Goal: Task Accomplishment & Management: Use online tool/utility

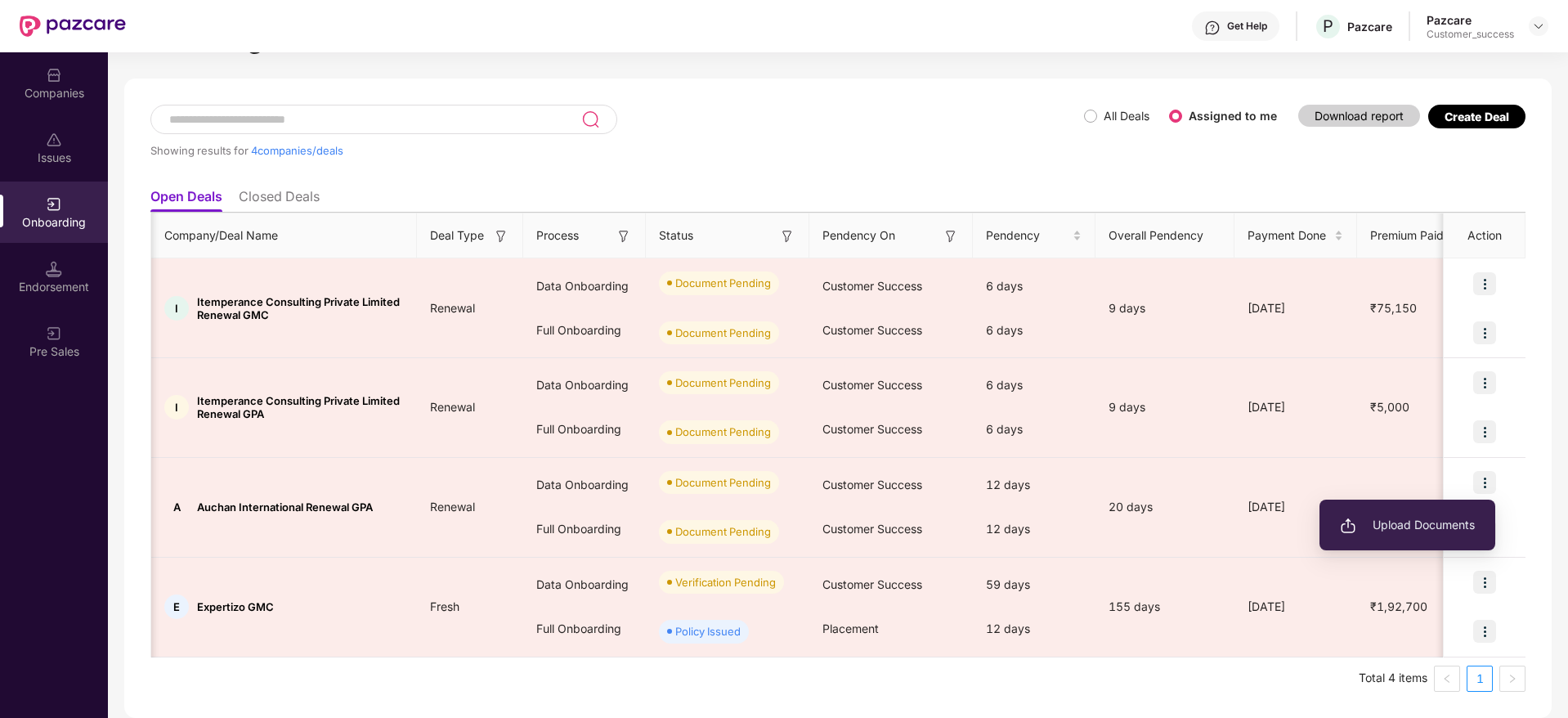
scroll to position [0, 342]
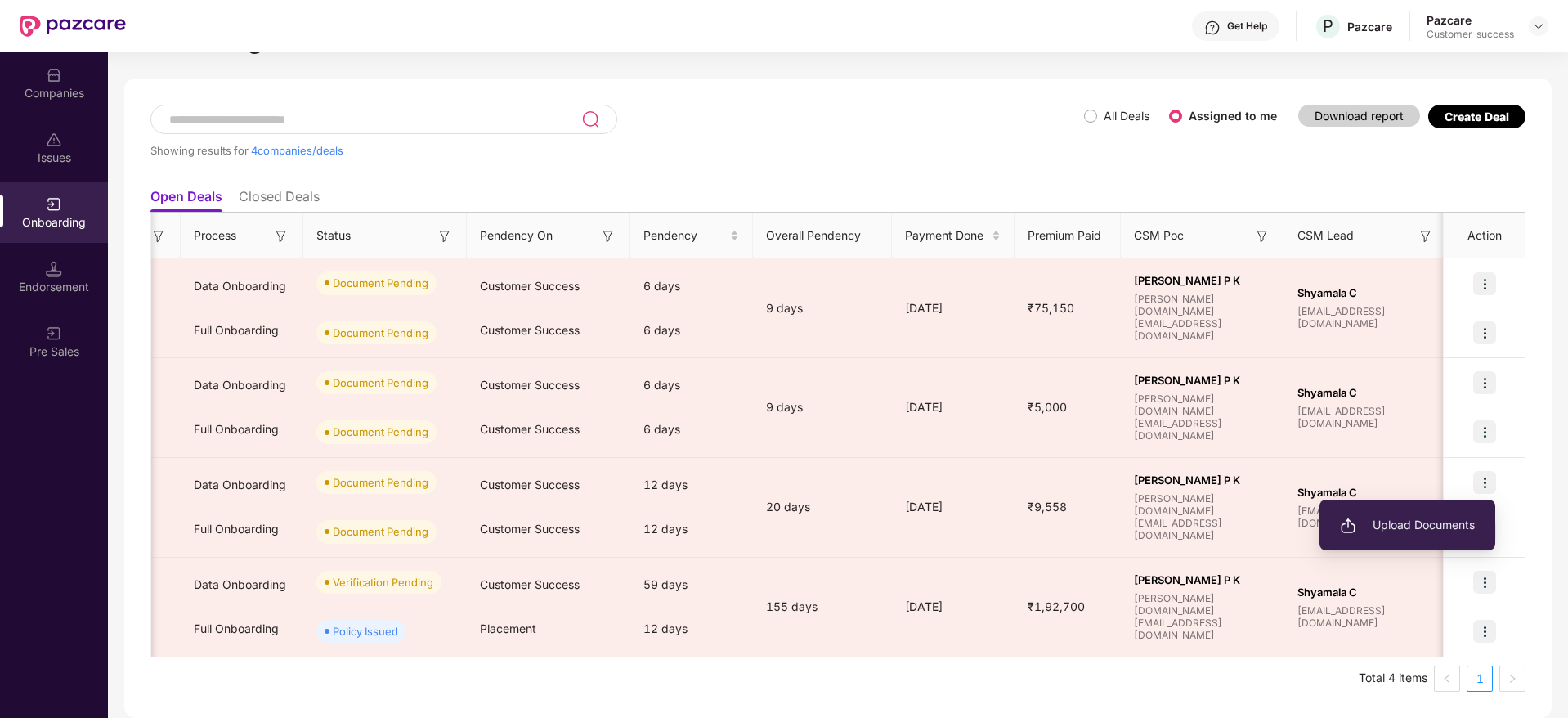
click at [63, 108] on div "Companies" at bounding box center [54, 83] width 108 height 61
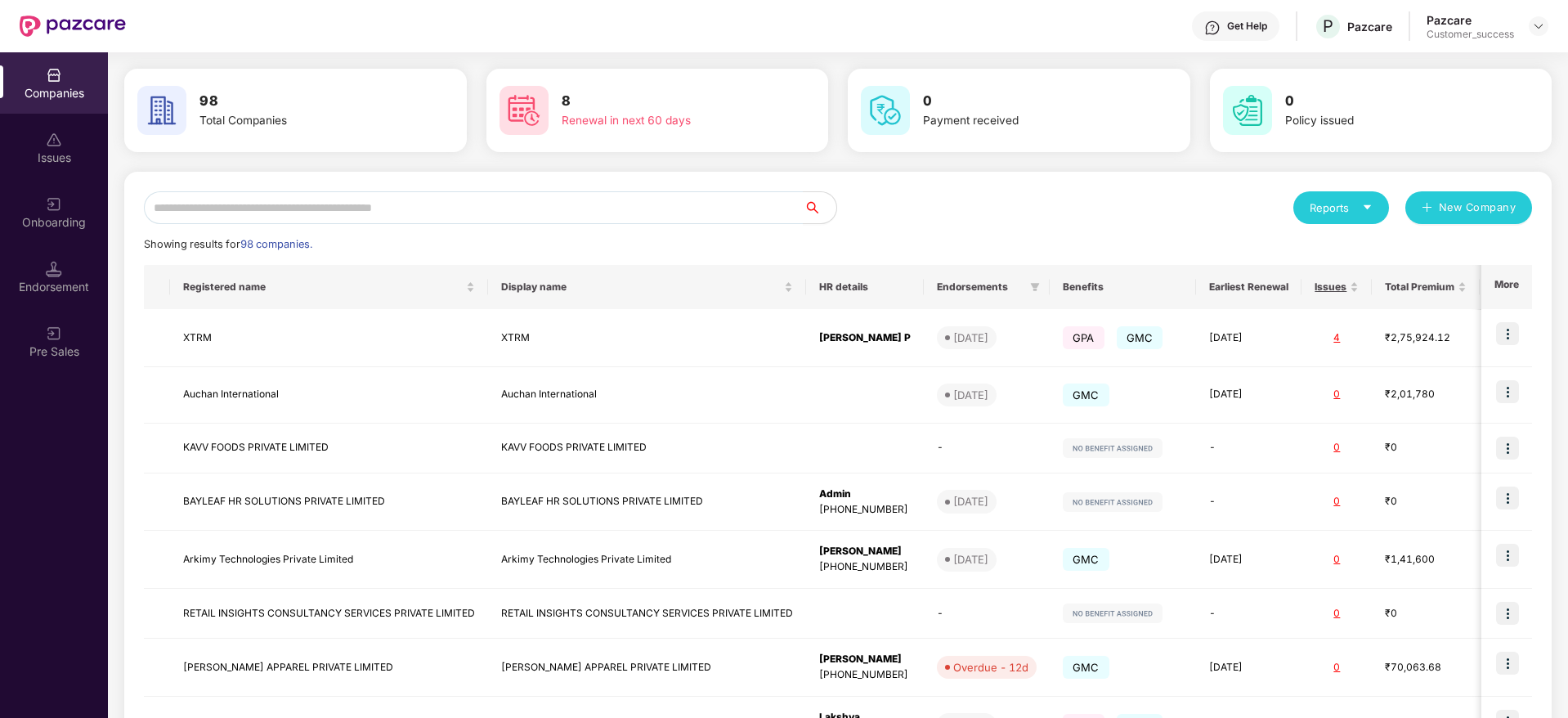
scroll to position [0, 0]
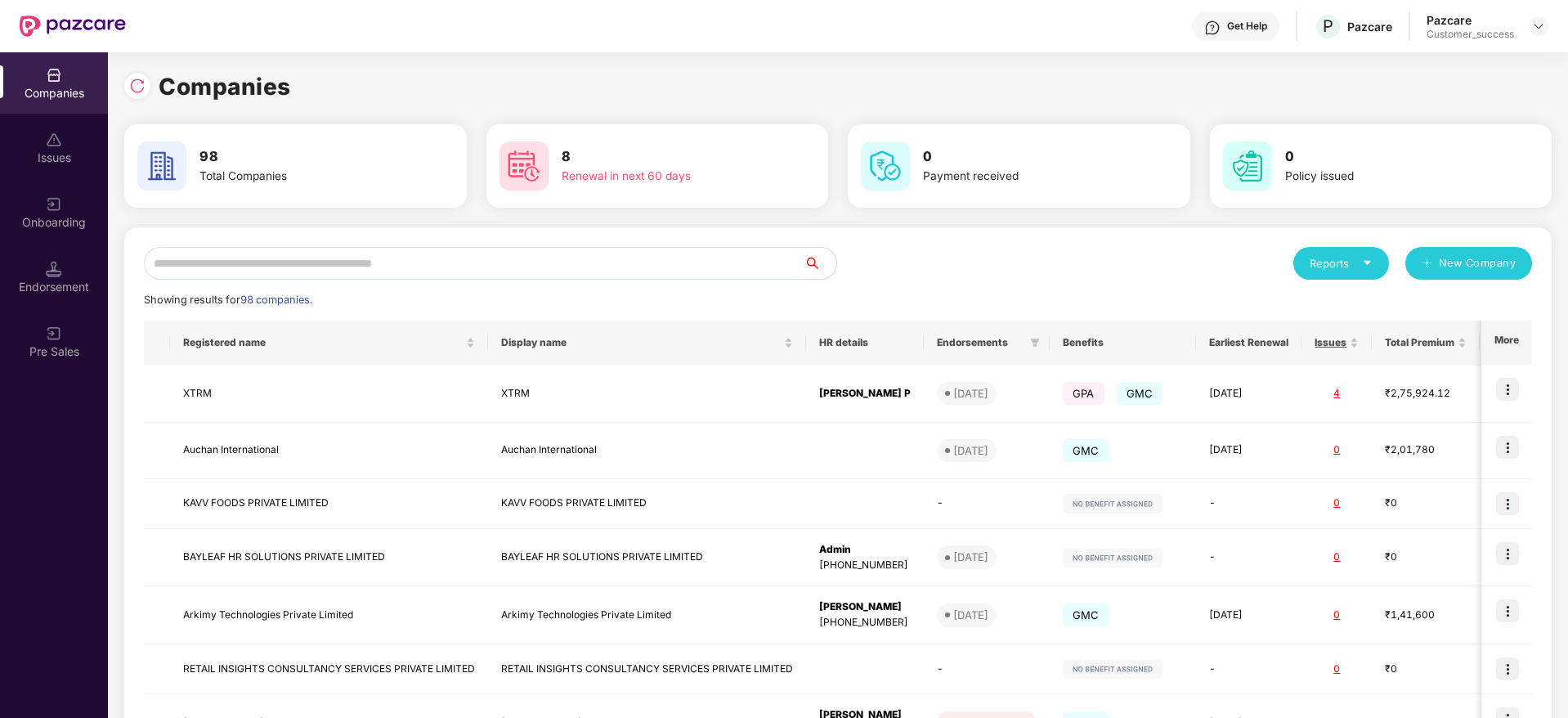
click at [293, 248] on input "text" at bounding box center [474, 263] width 659 height 33
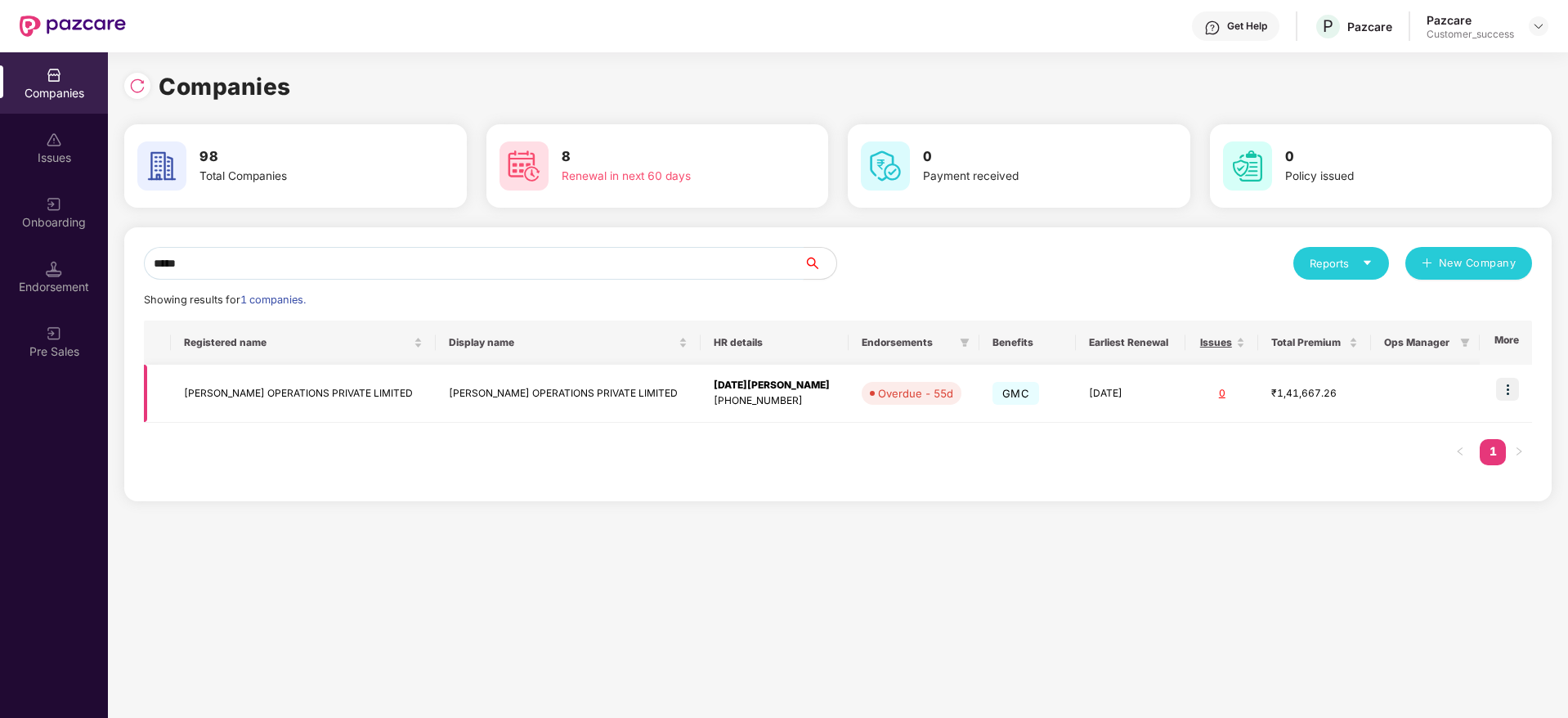
type input "*****"
click at [1507, 393] on img at bounding box center [1507, 389] width 23 height 23
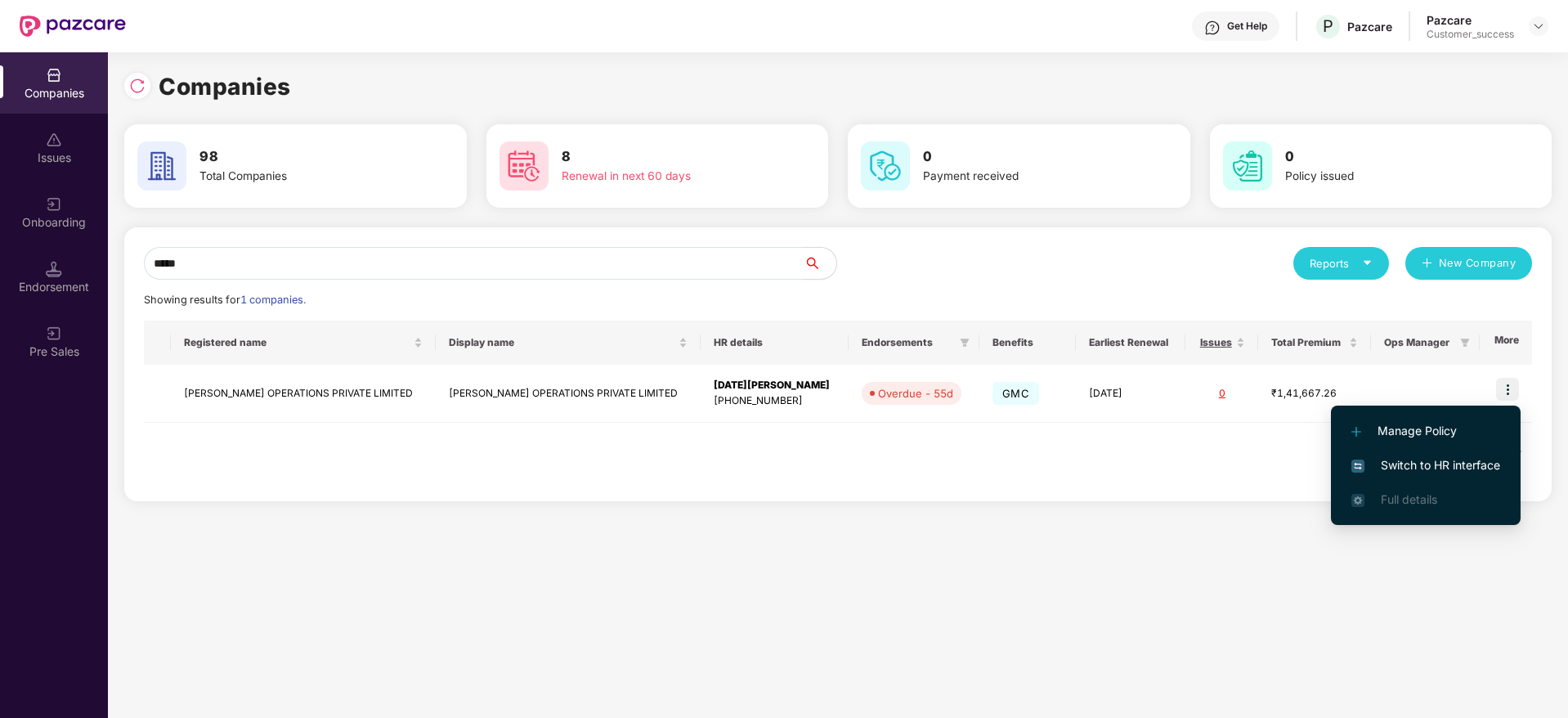
click at [1394, 470] on span "Switch to HR interface" at bounding box center [1426, 466] width 149 height 18
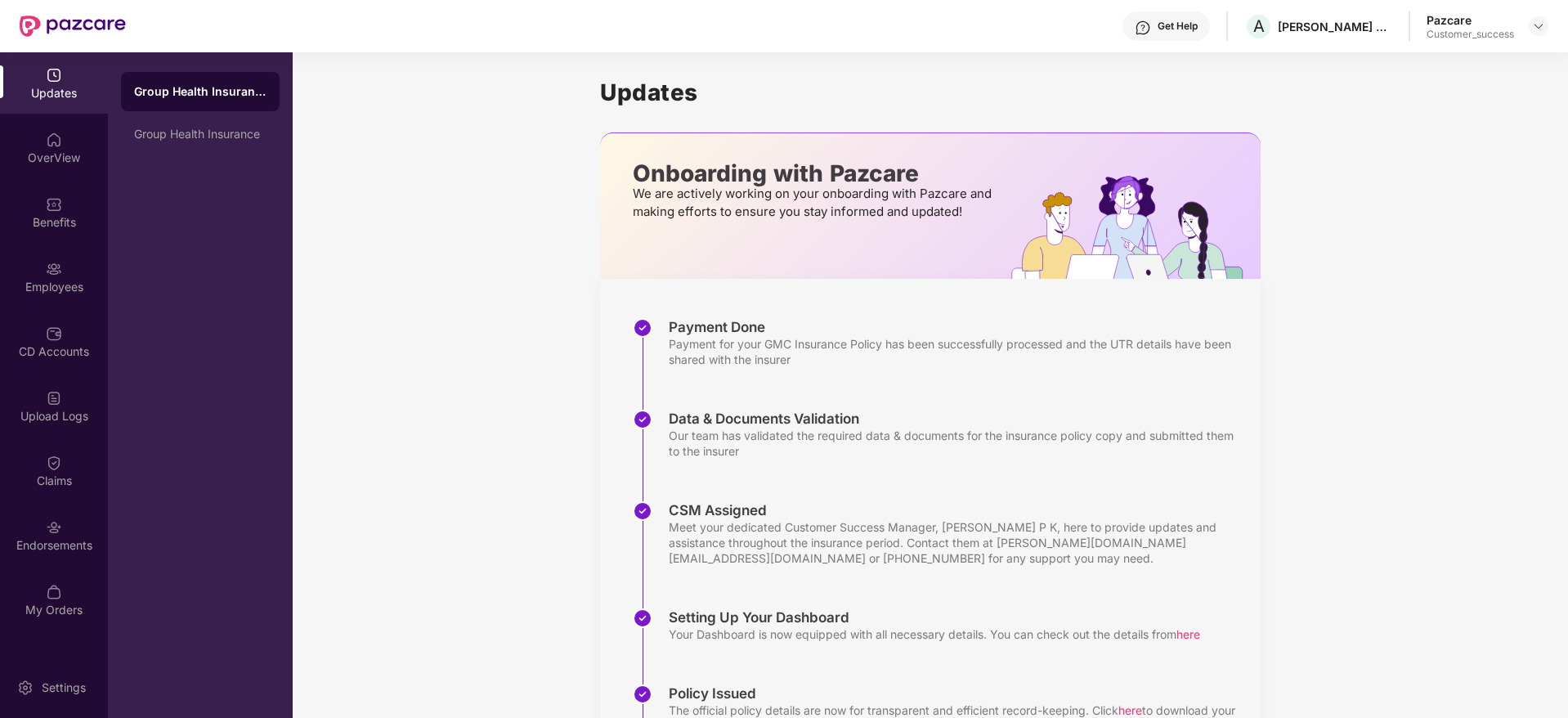
click at [61, 568] on div "Updates OverView Benefits Employees CD Accounts Upload Logs Claims Endorsements…" at bounding box center [54, 343] width 108 height 582
click at [64, 562] on div "Endorsements" at bounding box center [54, 535] width 108 height 61
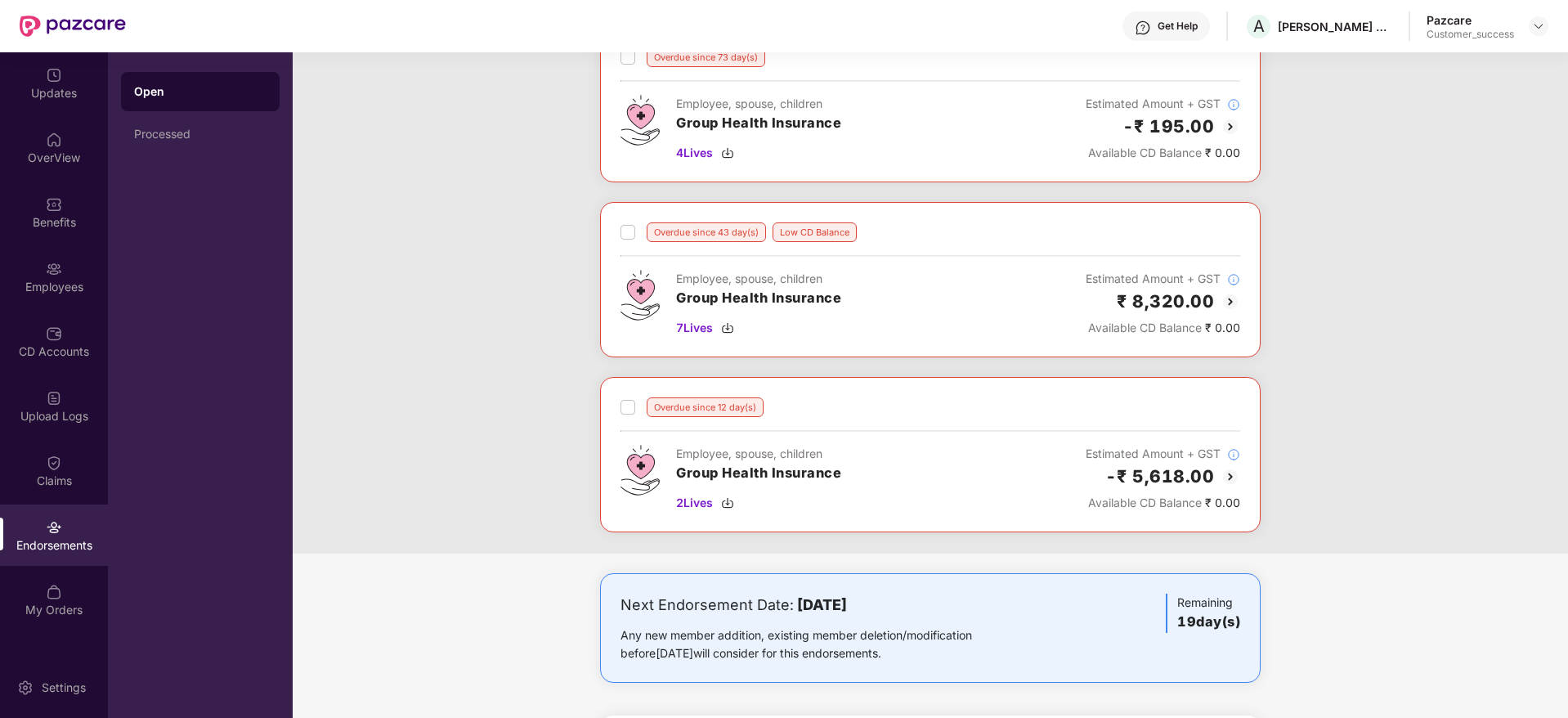
scroll to position [114, 0]
click at [726, 327] on img at bounding box center [727, 329] width 13 height 13
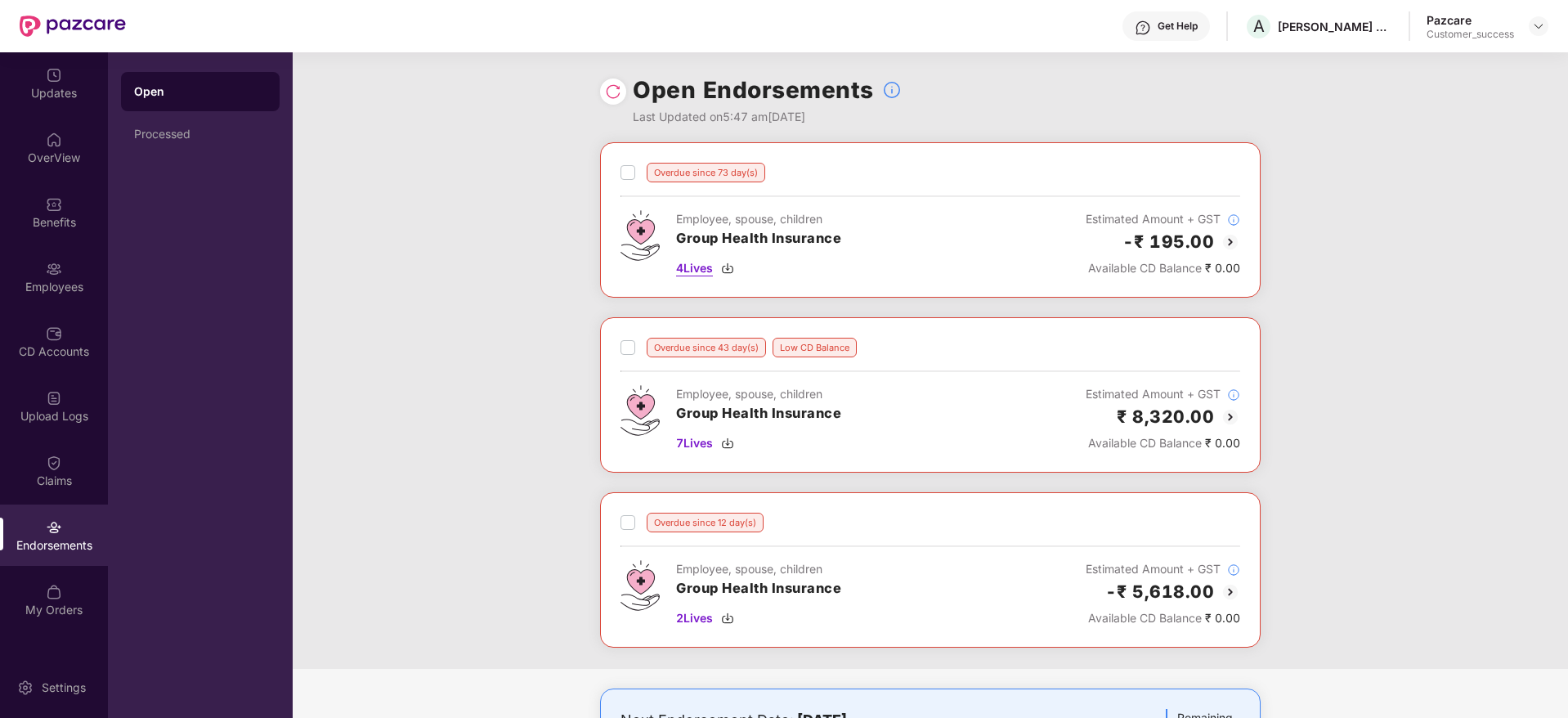
click at [723, 273] on img at bounding box center [727, 268] width 13 height 13
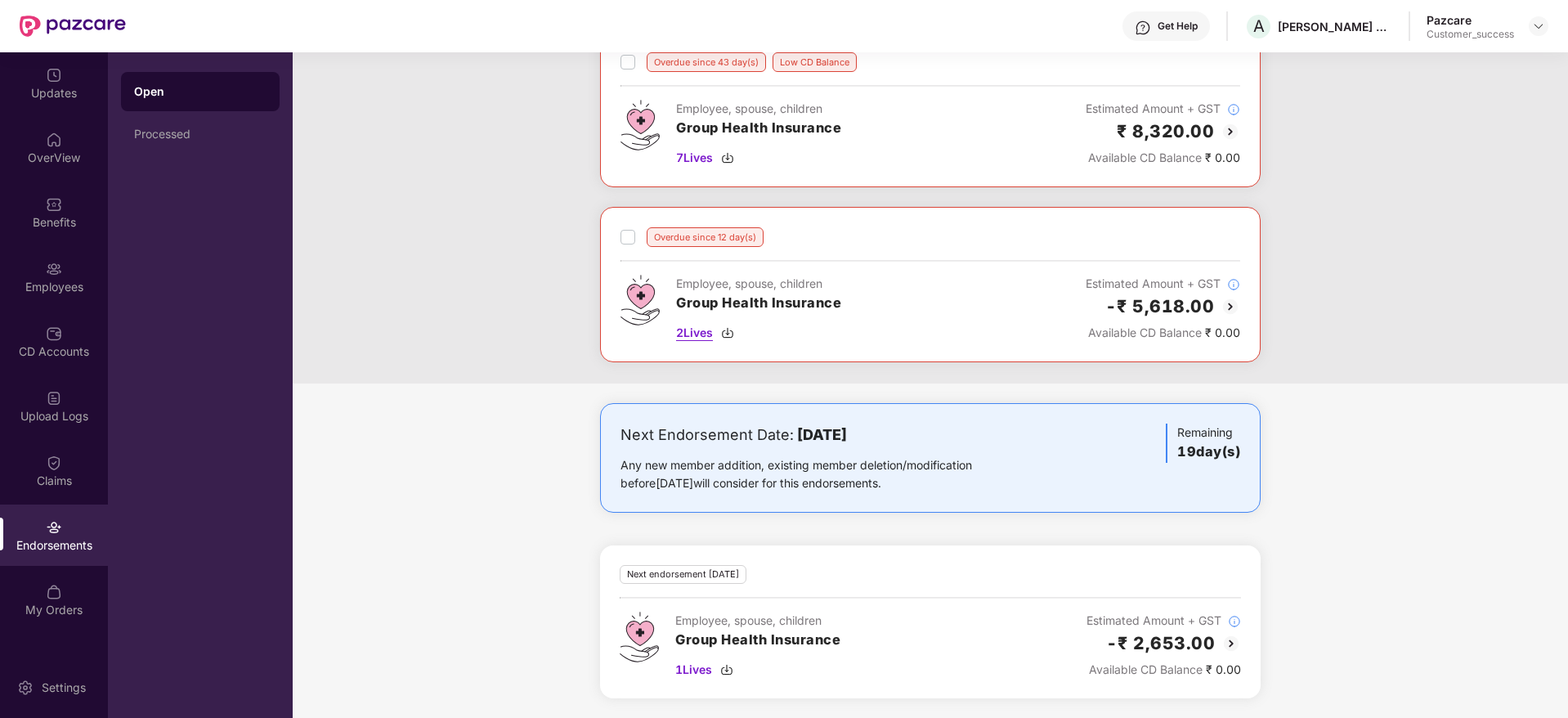
click at [728, 332] on img at bounding box center [727, 333] width 13 height 13
click at [729, 672] on img at bounding box center [727, 670] width 13 height 13
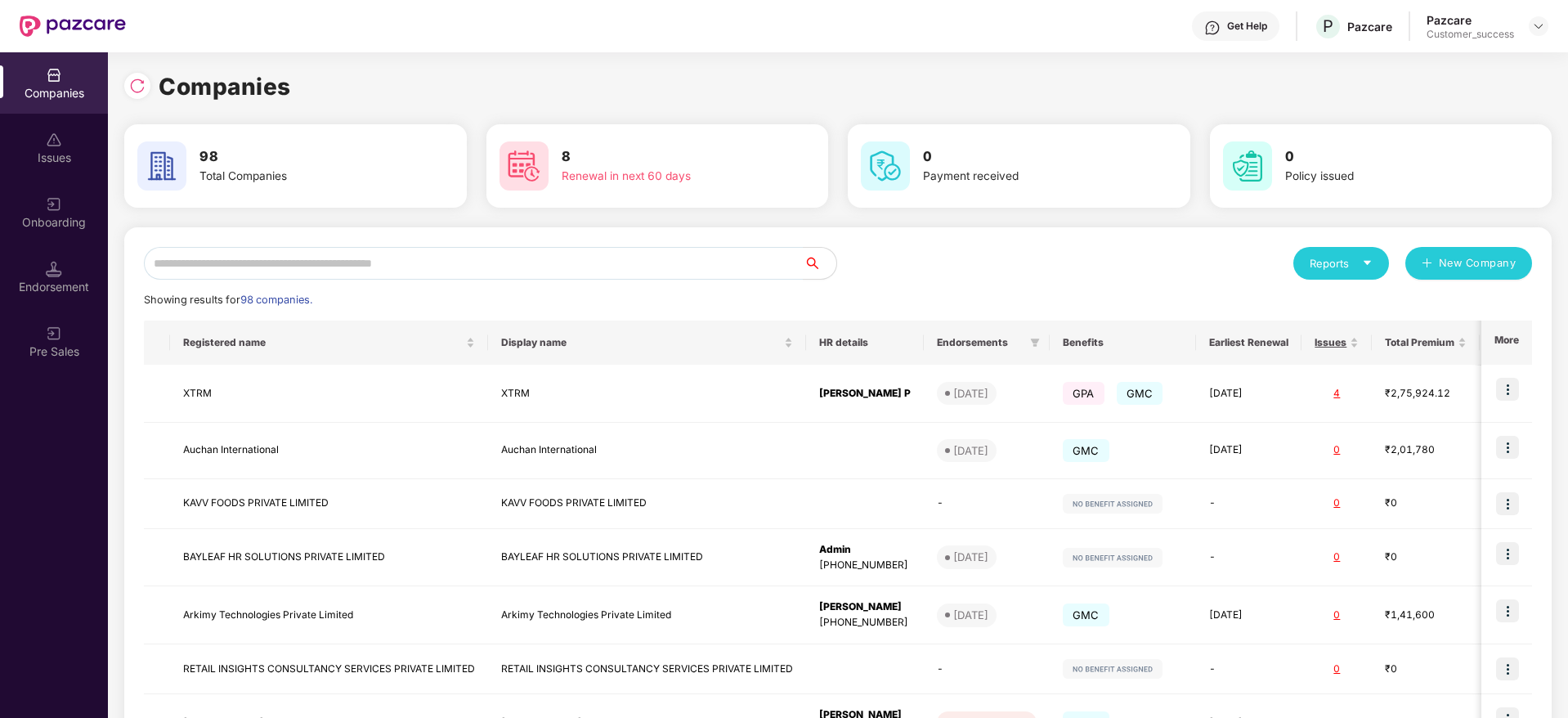
scroll to position [0, 2]
click at [29, 216] on div "Onboarding" at bounding box center [54, 222] width 108 height 16
